Goal: Task Accomplishment & Management: Manage account settings

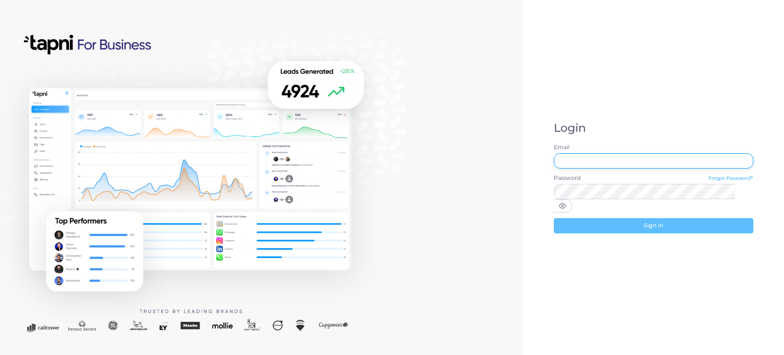
click at [600, 164] on input "Email" at bounding box center [654, 160] width 200 height 15
paste input "**********"
type input "**********"
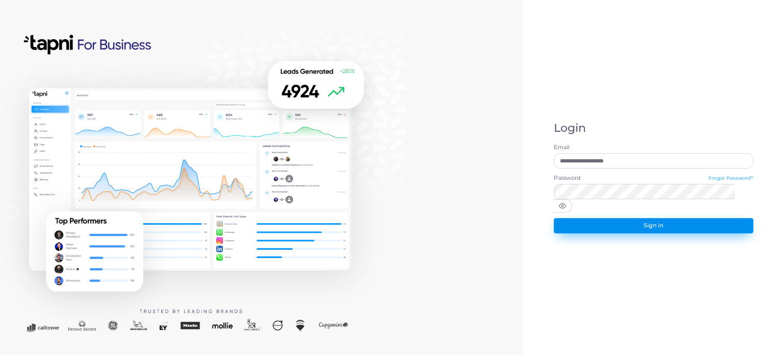
click at [657, 222] on button "Sign in" at bounding box center [654, 225] width 200 height 15
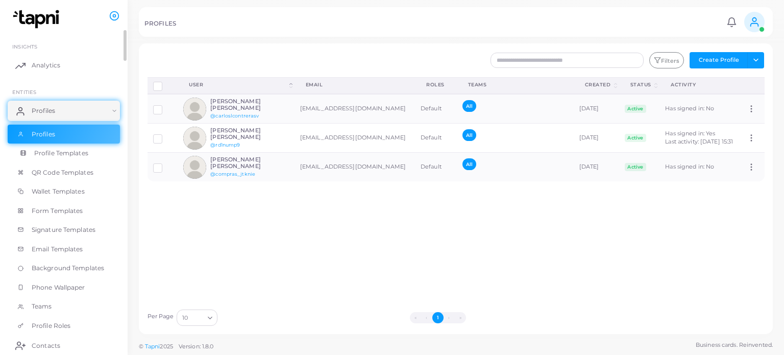
click at [59, 152] on span "Profile Templates" at bounding box center [61, 153] width 54 height 9
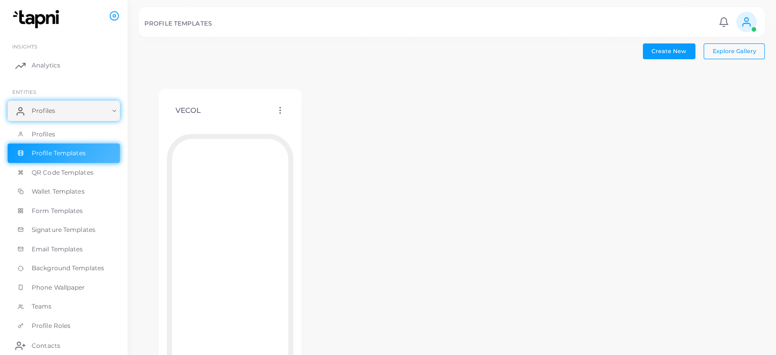
click at [282, 111] on icon at bounding box center [280, 110] width 9 height 9
click at [307, 121] on span "Edit Template" at bounding box center [322, 123] width 39 height 8
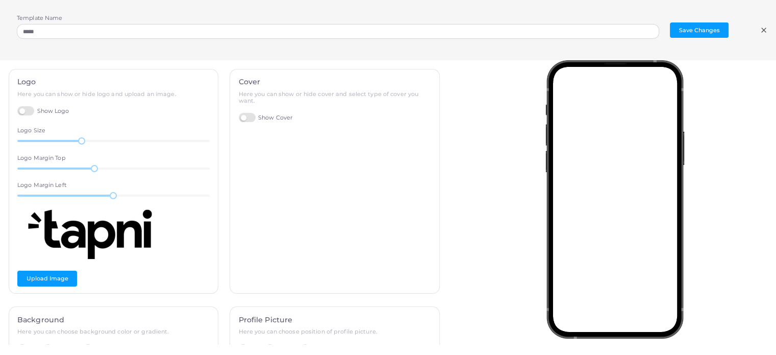
scroll to position [1, 0]
click at [58, 278] on button "Upload Image" at bounding box center [47, 276] width 60 height 15
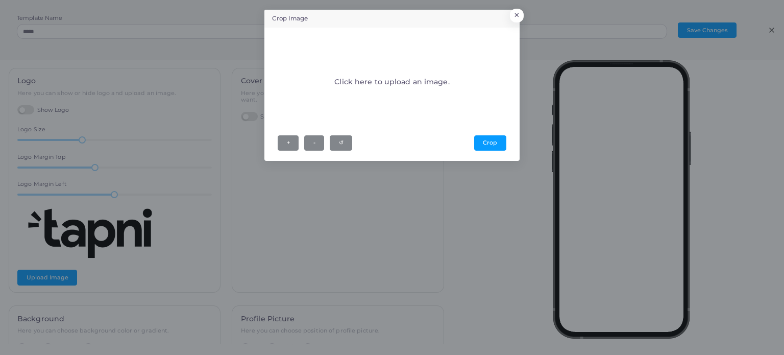
click at [420, 91] on div "Click here to upload an image." at bounding box center [392, 84] width 228 height 92
click at [516, 14] on button "×" at bounding box center [515, 17] width 14 height 13
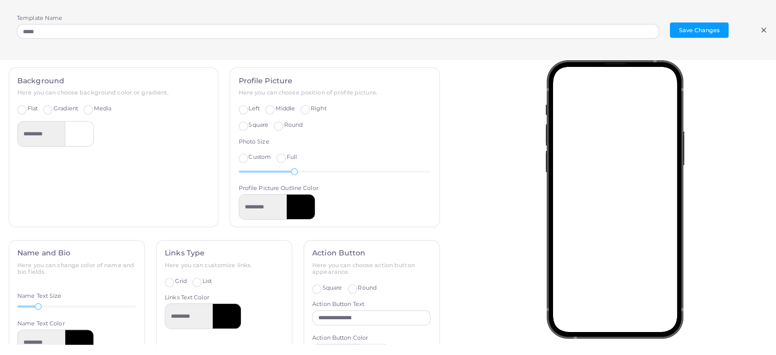
scroll to position [240, 0]
click at [54, 106] on label "Gradient" at bounding box center [66, 108] width 24 height 8
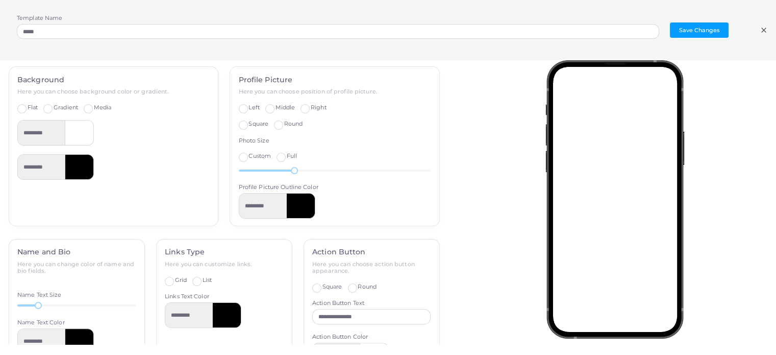
click at [94, 108] on label "Media" at bounding box center [103, 108] width 18 height 8
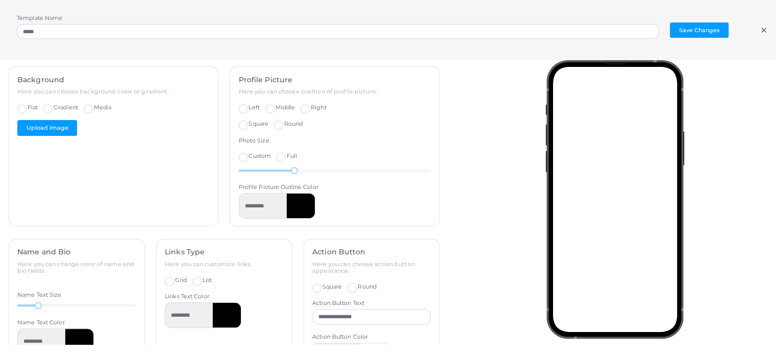
click at [54, 107] on label "Gradient" at bounding box center [66, 108] width 24 height 8
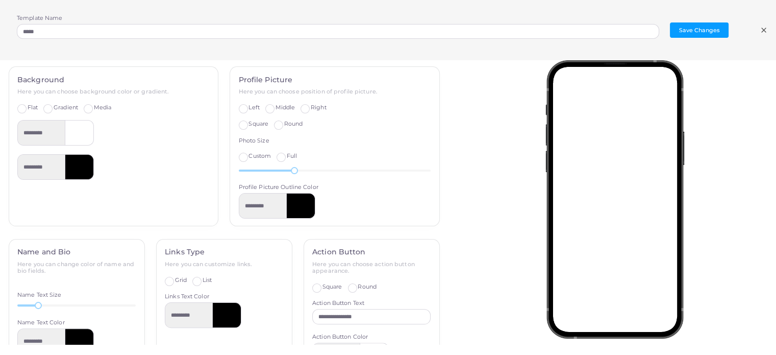
click at [28, 106] on label "Flat" at bounding box center [33, 108] width 10 height 8
click at [54, 106] on label "Gradient" at bounding box center [66, 108] width 24 height 8
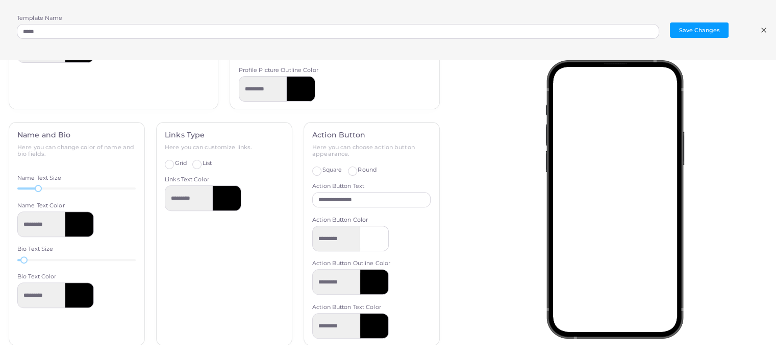
scroll to position [378, 0]
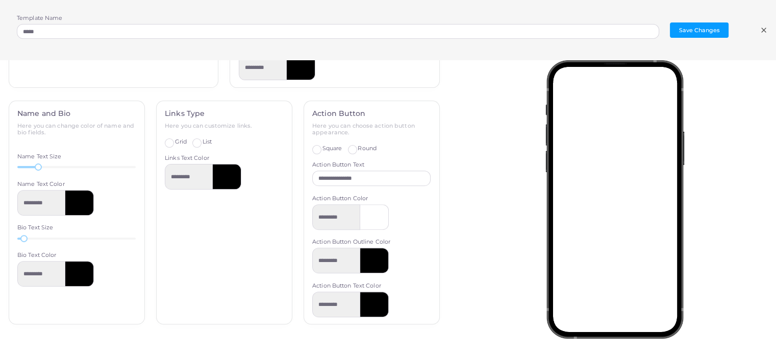
click at [323, 150] on label "Square" at bounding box center [333, 148] width 20 height 8
click at [358, 149] on label "Round" at bounding box center [367, 148] width 19 height 8
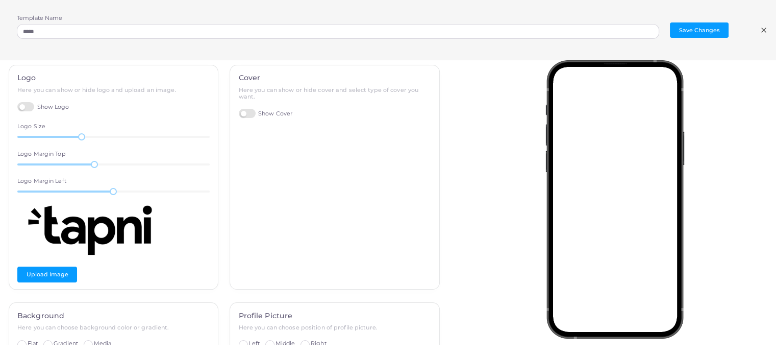
scroll to position [0, 0]
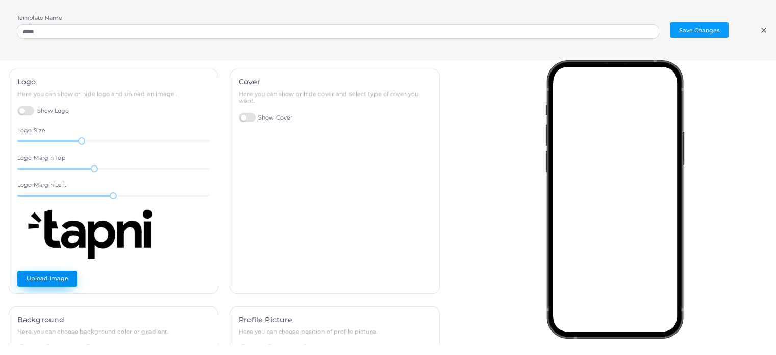
click at [29, 280] on button "Upload Image" at bounding box center [47, 277] width 60 height 15
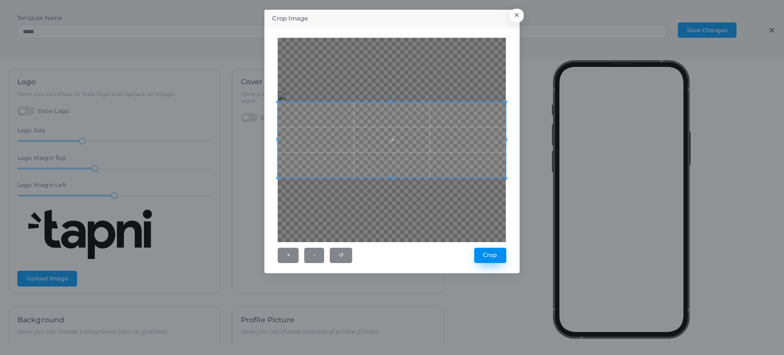
click at [483, 257] on button "Crop" at bounding box center [490, 255] width 32 height 15
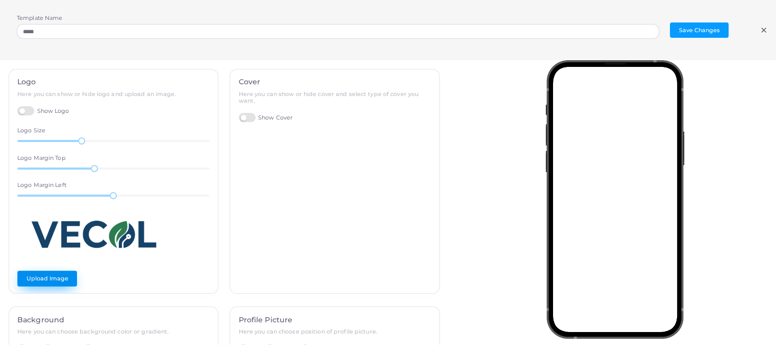
click at [64, 281] on button "Upload Image" at bounding box center [47, 277] width 60 height 15
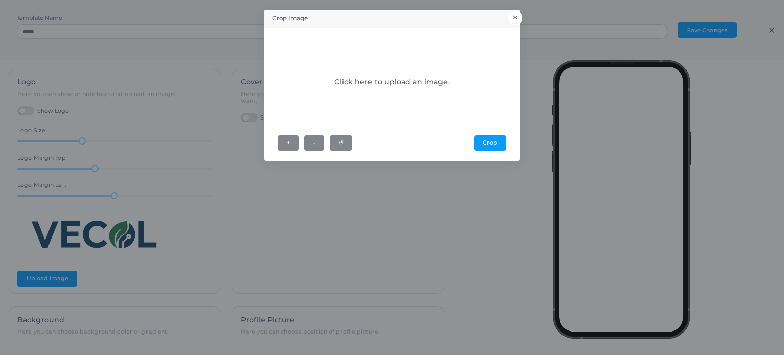
click at [513, 18] on button "×" at bounding box center [515, 17] width 14 height 13
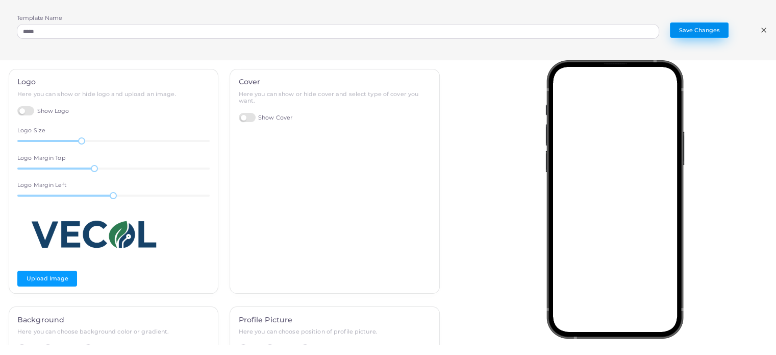
click at [700, 29] on button "Save Changes" at bounding box center [699, 29] width 59 height 15
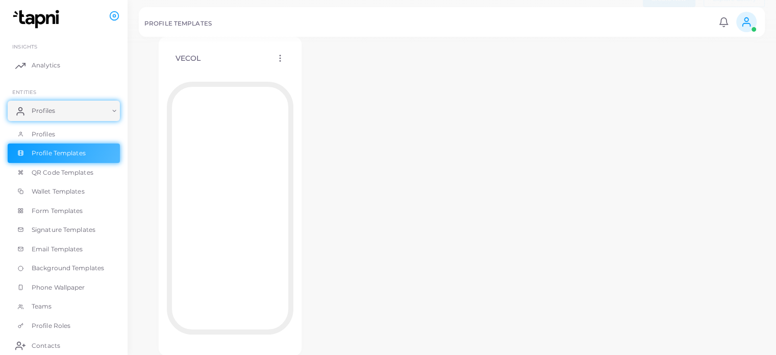
scroll to position [51, 0]
click at [279, 58] on icon at bounding box center [280, 59] width 9 height 9
click at [316, 71] on span "Edit Template" at bounding box center [319, 70] width 39 height 8
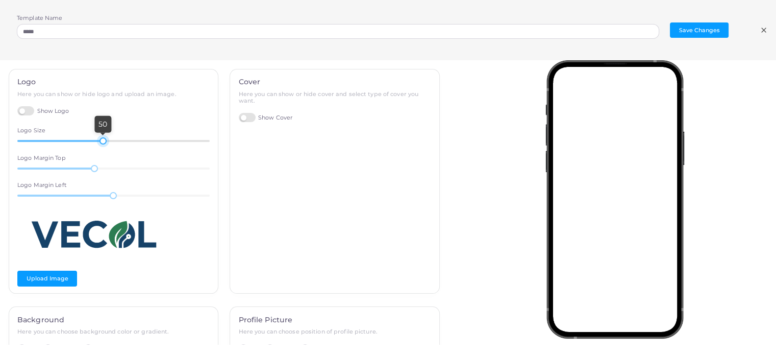
drag, startPoint x: 81, startPoint y: 141, endPoint x: 103, endPoint y: 142, distance: 22.0
click at [103, 142] on div at bounding box center [103, 140] width 7 height 7
drag, startPoint x: 103, startPoint y: 142, endPoint x: 120, endPoint y: 143, distance: 17.4
click at [120, 143] on div at bounding box center [121, 140] width 7 height 7
drag, startPoint x: 120, startPoint y: 143, endPoint x: 100, endPoint y: 144, distance: 19.9
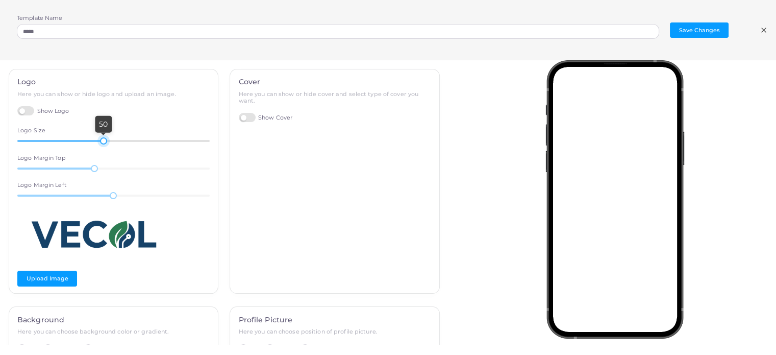
click at [100, 144] on div at bounding box center [103, 140] width 7 height 7
drag, startPoint x: 92, startPoint y: 166, endPoint x: 127, endPoint y: 169, distance: 34.8
click at [127, 169] on div at bounding box center [129, 168] width 7 height 7
click at [127, 169] on div at bounding box center [128, 168] width 7 height 7
click at [112, 200] on div "2" at bounding box center [113, 195] width 192 height 9
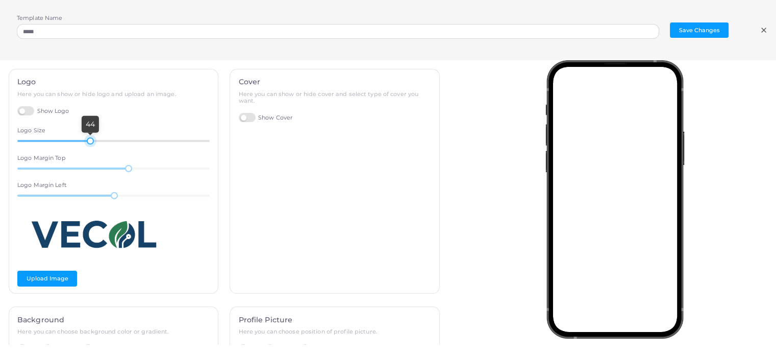
drag, startPoint x: 100, startPoint y: 142, endPoint x: 89, endPoint y: 142, distance: 10.7
click at [89, 142] on div at bounding box center [90, 140] width 7 height 7
click at [705, 31] on button "Save Changes" at bounding box center [699, 29] width 59 height 15
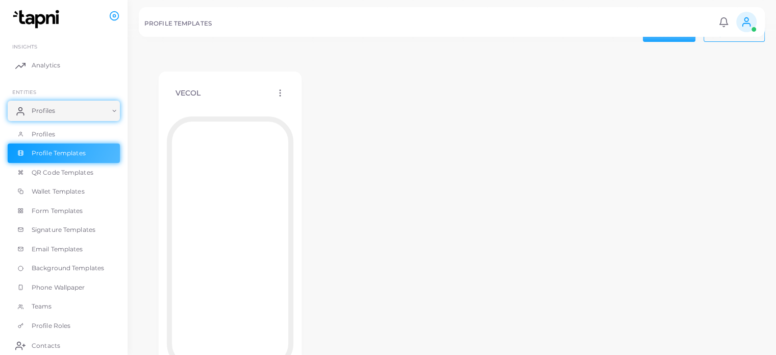
scroll to position [18, 0]
click at [283, 95] on icon at bounding box center [280, 92] width 9 height 9
click at [310, 108] on span "Edit Template" at bounding box center [324, 108] width 39 height 8
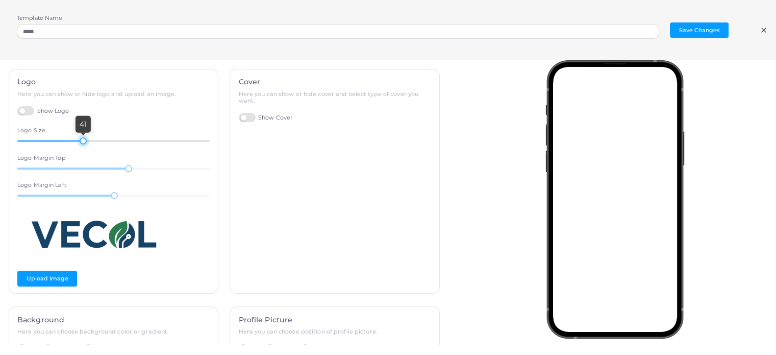
click at [83, 139] on div at bounding box center [83, 140] width 7 height 7
click at [683, 35] on button "Save Changes" at bounding box center [699, 29] width 59 height 15
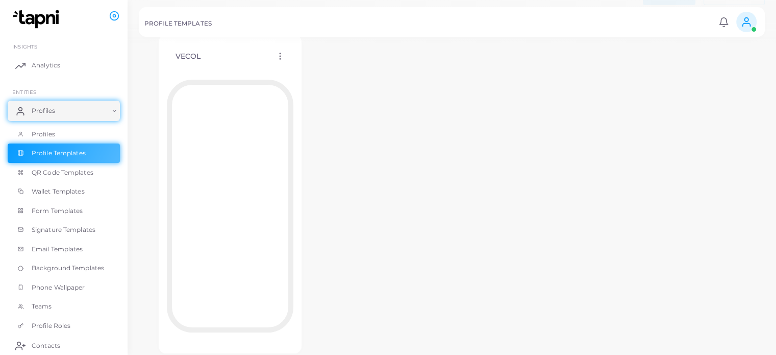
scroll to position [54, 0]
click at [57, 126] on link "Profiles" at bounding box center [64, 134] width 112 height 19
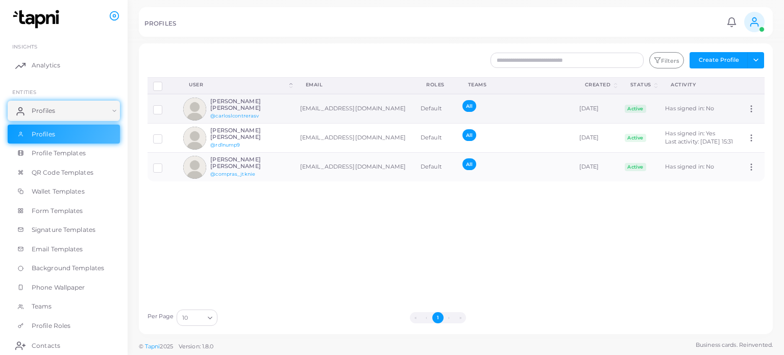
click at [751, 106] on circle at bounding box center [751, 106] width 1 height 1
click at [711, 222] on div "Disconnect Profiles Delete Profile Show Selections Download QRs User (Click to …" at bounding box center [456, 190] width 628 height 227
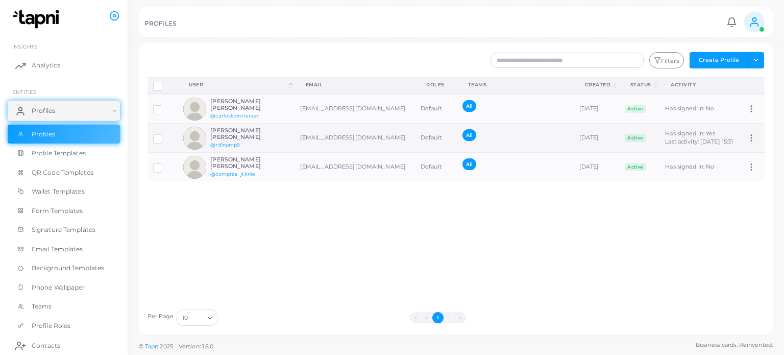
click at [751, 138] on circle at bounding box center [751, 138] width 1 height 1
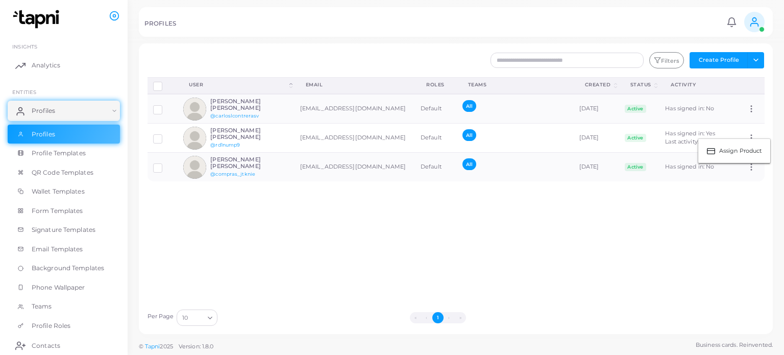
click at [702, 243] on div "Disconnect Profiles Delete Profile Show Selections Download QRs User (Click to …" at bounding box center [456, 190] width 628 height 227
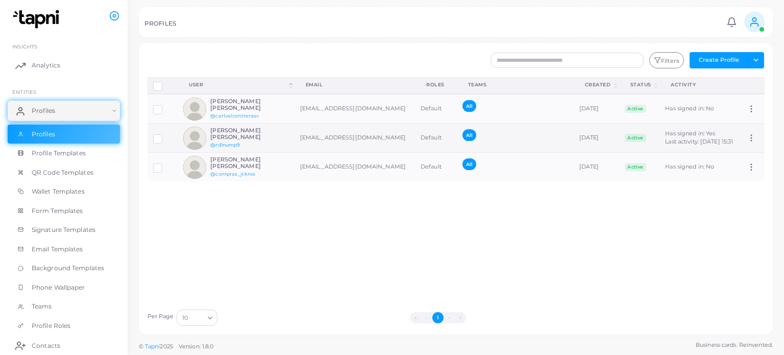
click at [747, 138] on icon at bounding box center [751, 137] width 9 height 9
click at [743, 138] on ul "Assign Product" at bounding box center [734, 150] width 73 height 25
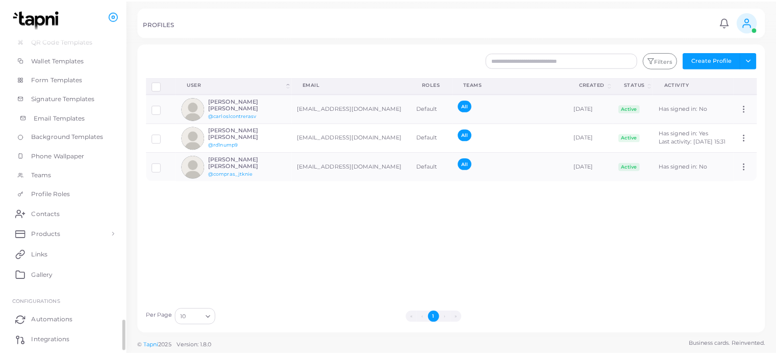
scroll to position [185, 0]
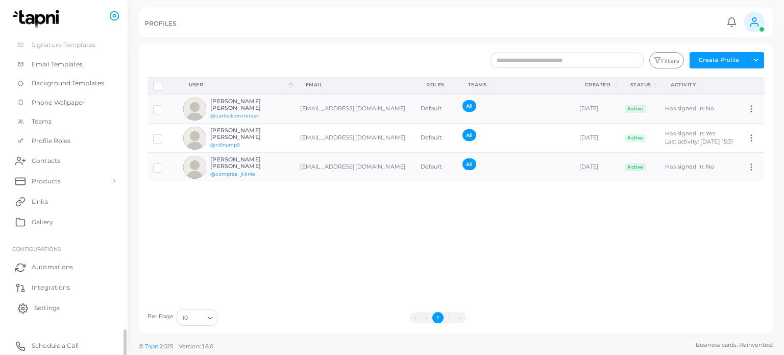
click at [53, 308] on span "Settings" at bounding box center [47, 307] width 26 height 9
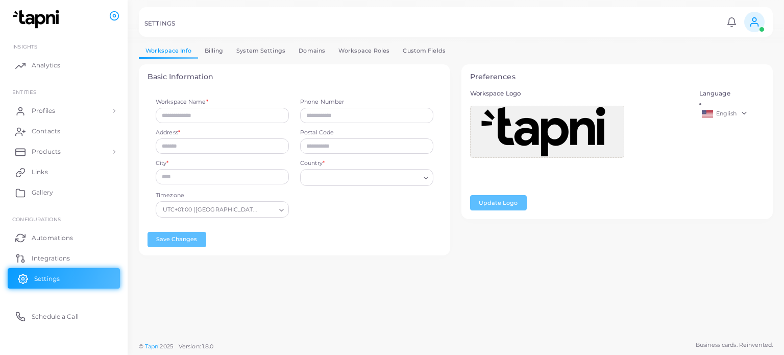
type input "*****"
click at [100, 113] on link "Profiles" at bounding box center [64, 111] width 112 height 20
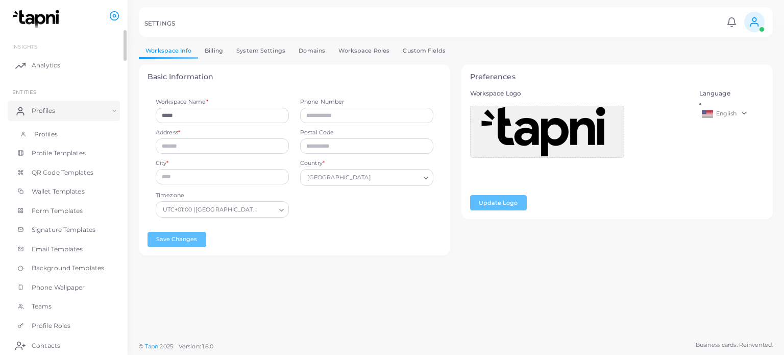
click at [48, 134] on span "Profiles" at bounding box center [45, 134] width 23 height 9
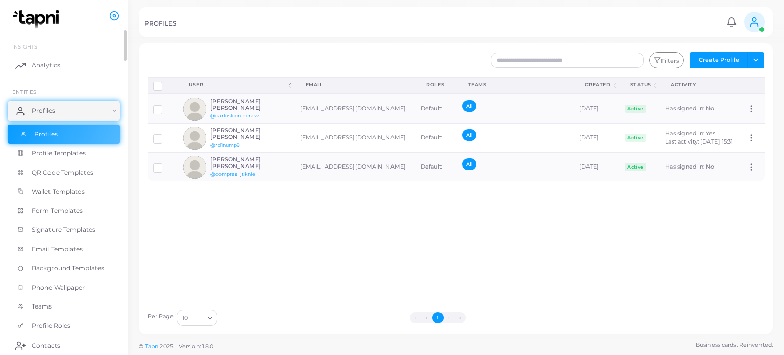
click at [57, 133] on link "Profiles" at bounding box center [64, 134] width 112 height 19
click at [68, 149] on span "Profile Templates" at bounding box center [61, 153] width 54 height 9
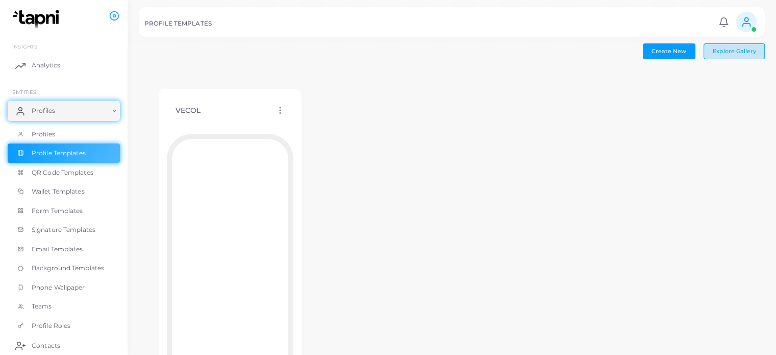
click at [737, 55] on button "Explore Gallery" at bounding box center [734, 50] width 61 height 15
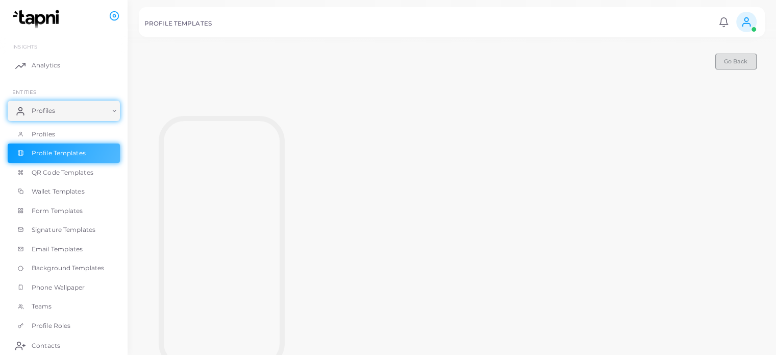
click at [736, 60] on span "Go Back" at bounding box center [735, 61] width 23 height 7
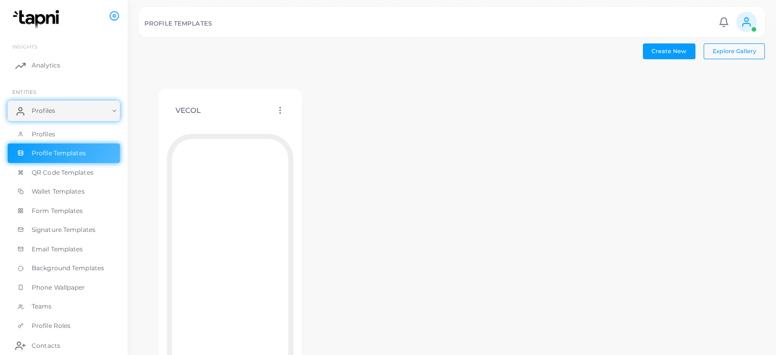
click at [280, 113] on circle at bounding box center [280, 113] width 1 height 1
